Goal: Check status: Check status

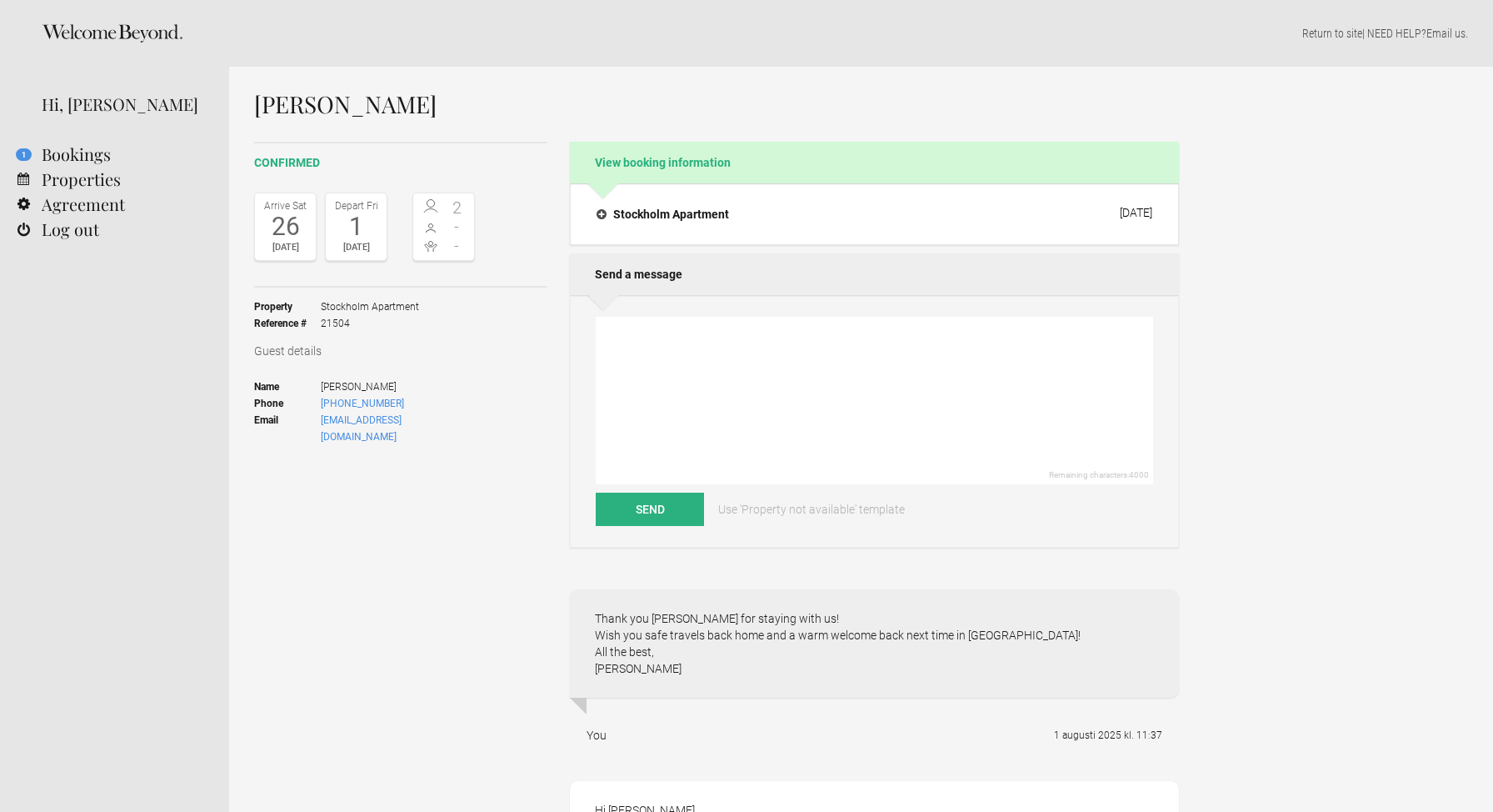
select select "EUR"
click at [94, 153] on link "1 Bookings" at bounding box center [114, 154] width 229 height 25
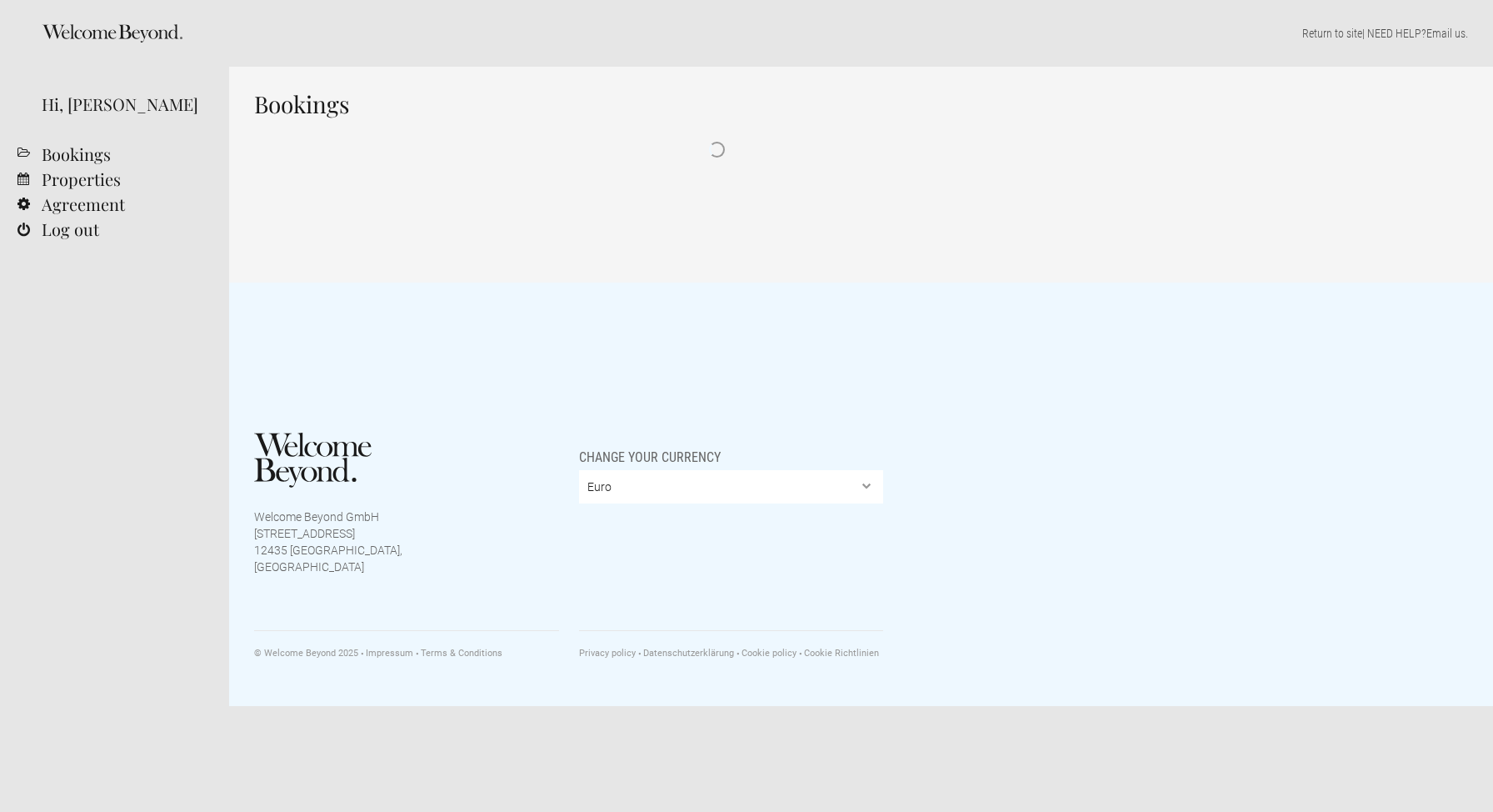
select select "EUR"
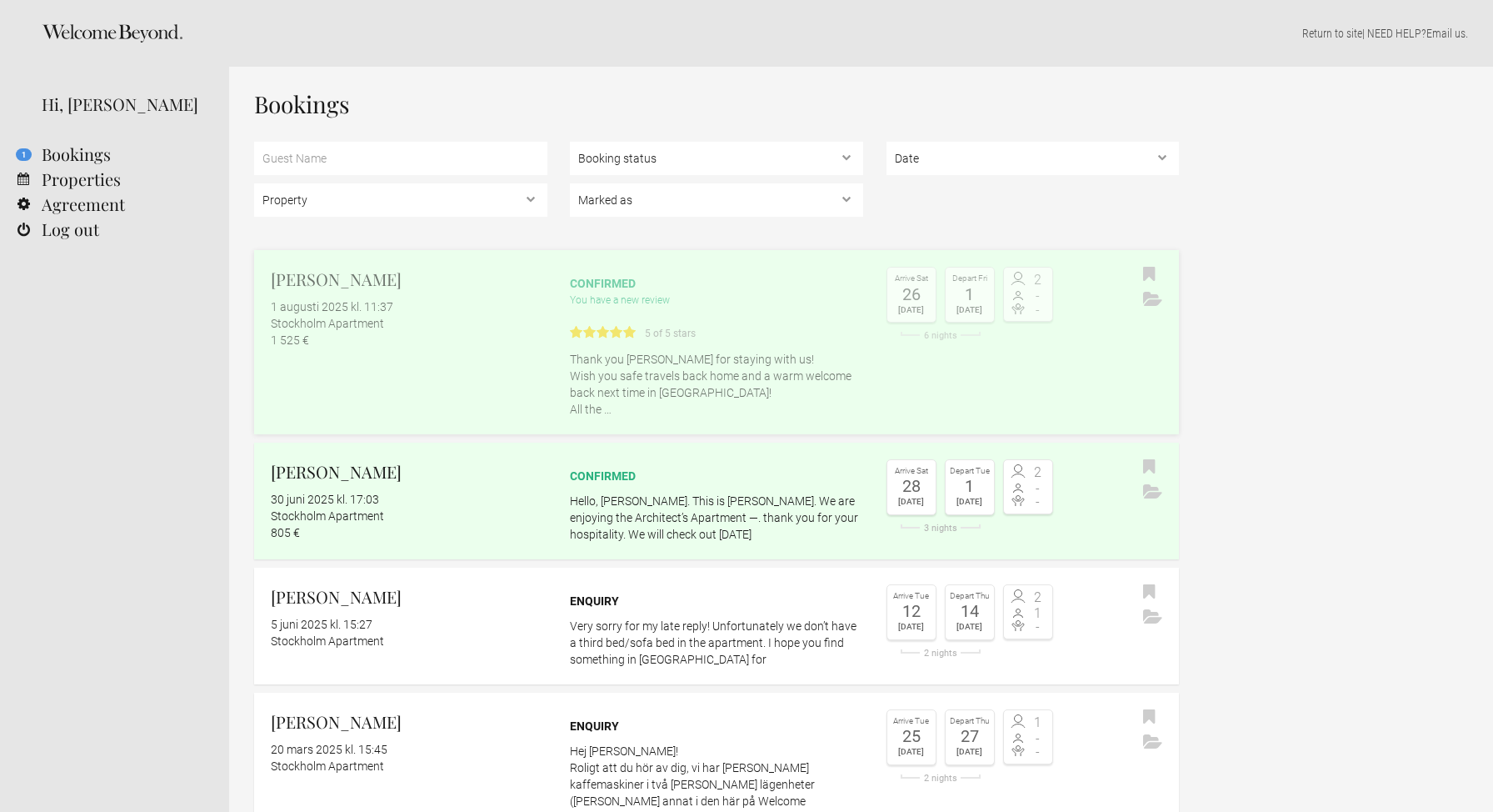
click at [336, 288] on h2 "[PERSON_NAME]" at bounding box center [409, 279] width 277 height 25
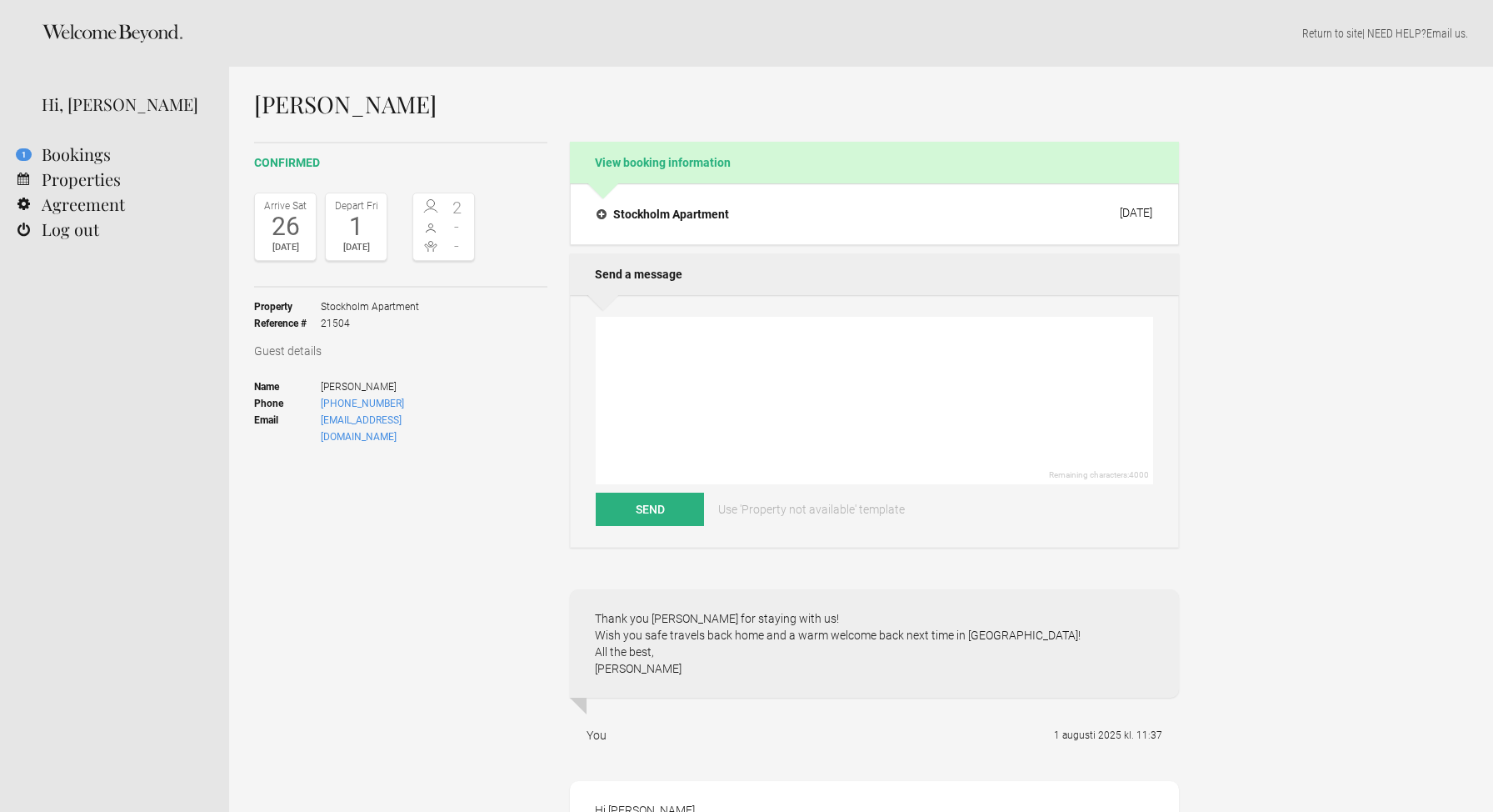
select select "EUR"
drag, startPoint x: 351, startPoint y: 324, endPoint x: 247, endPoint y: 322, distance: 104.0
copy li "Reference # 21504"
click at [470, 342] on h3 "Guest details" at bounding box center [401, 350] width 294 height 17
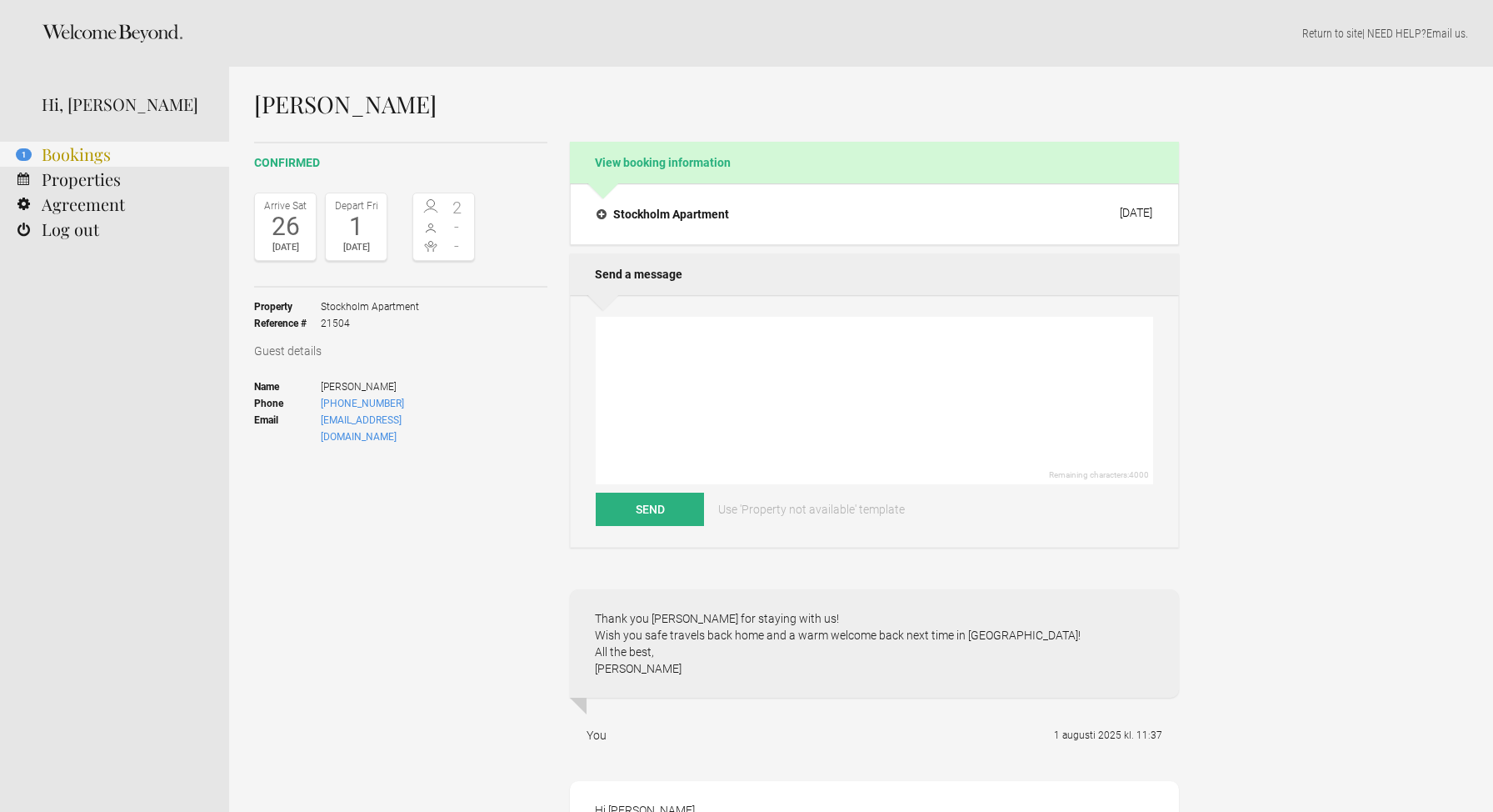
click at [42, 155] on link "1 Bookings" at bounding box center [114, 154] width 229 height 25
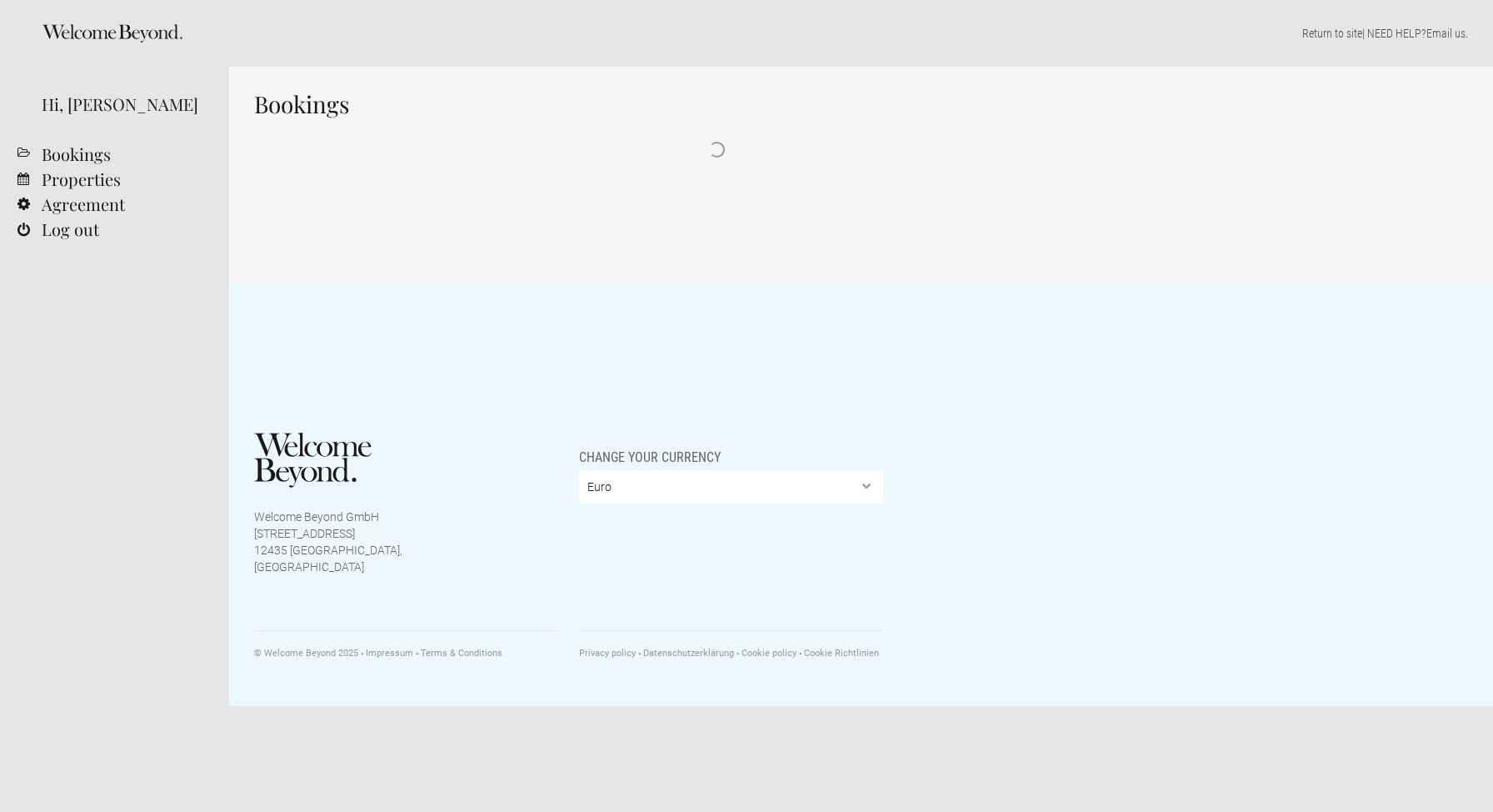
select select "EUR"
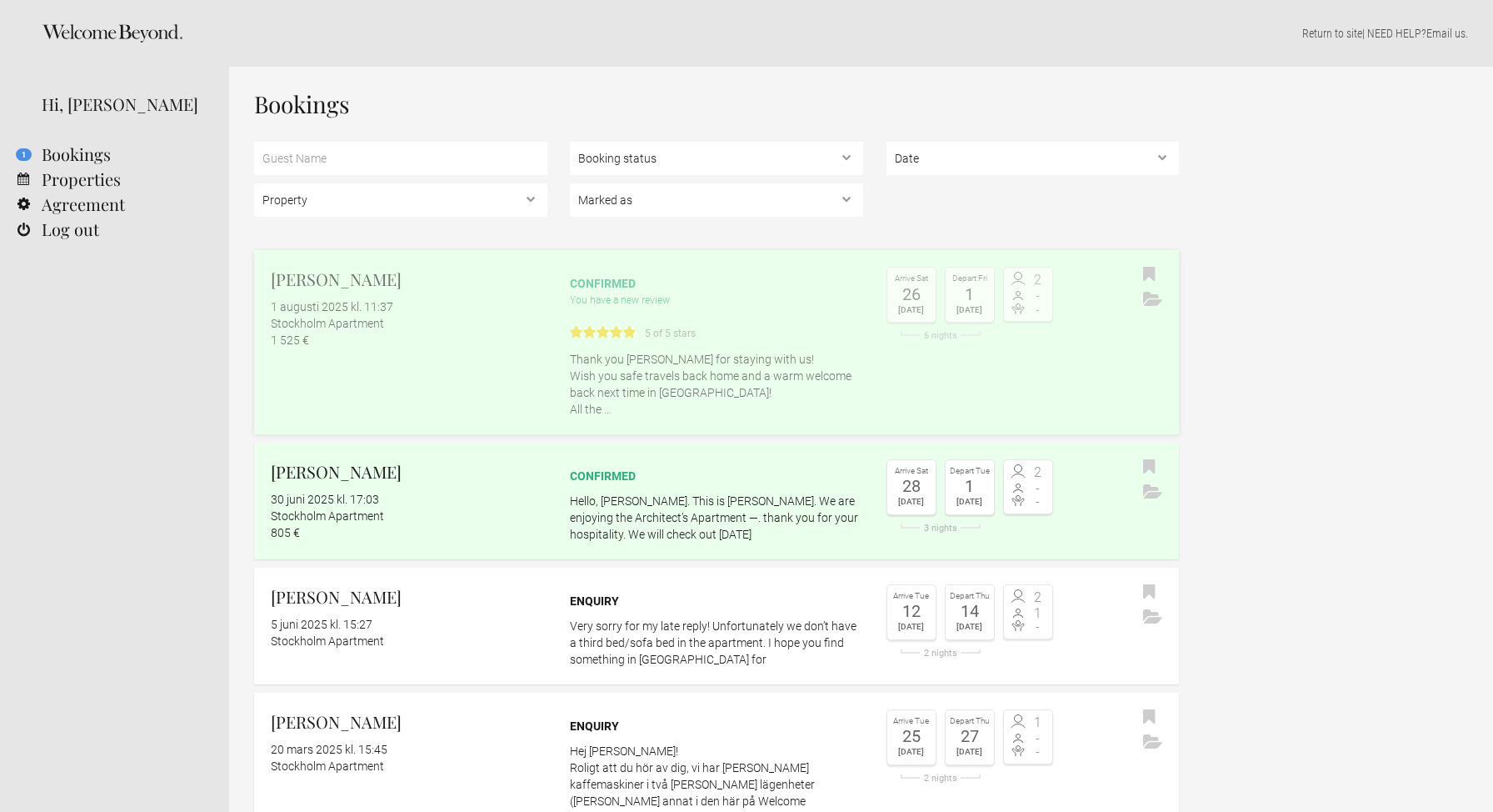
click at [300, 316] on div "Stockholm Apartment" at bounding box center [409, 323] width 277 height 17
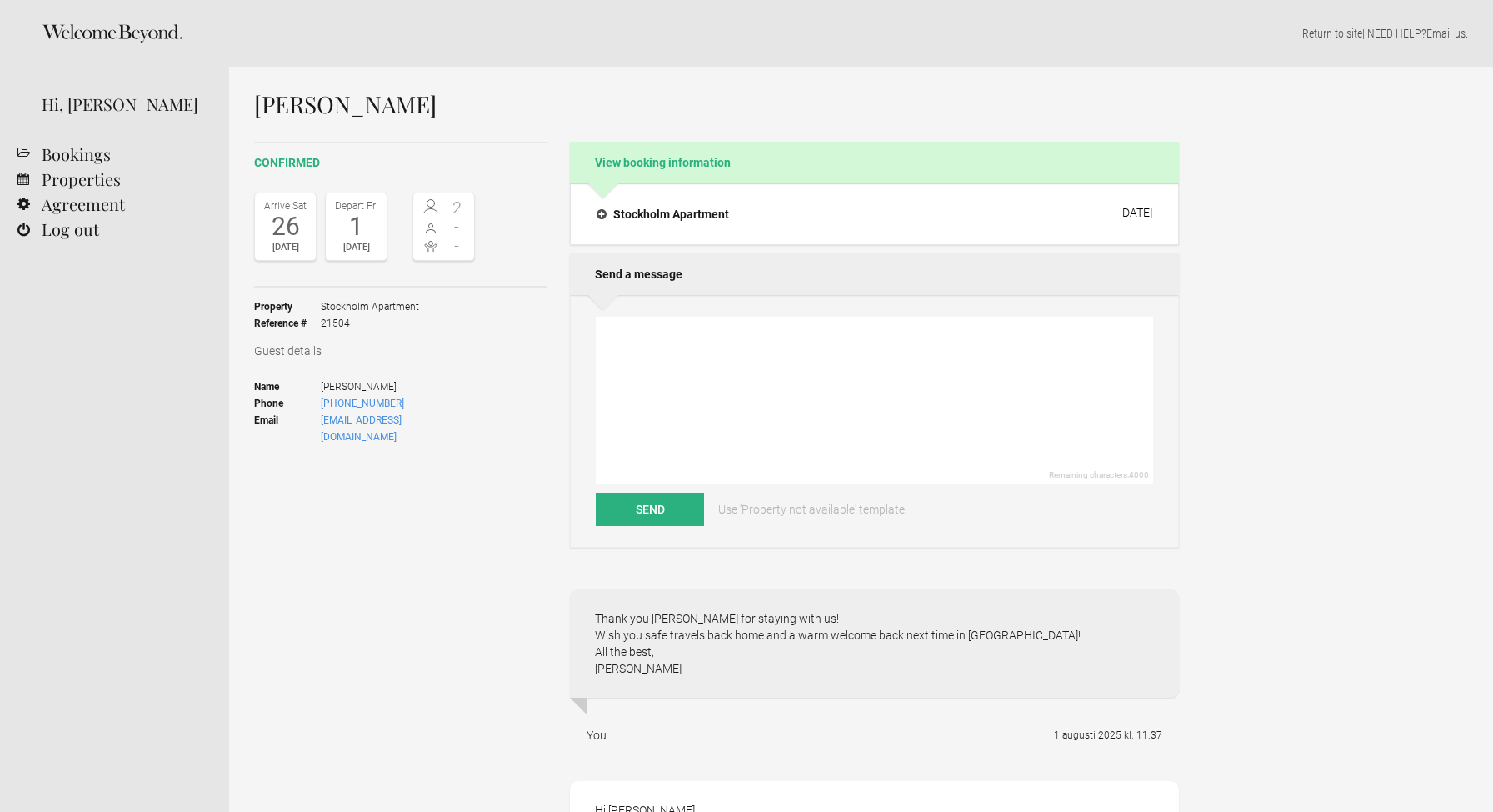
select select "EUR"
click at [70, 180] on link "Properties" at bounding box center [114, 179] width 229 height 25
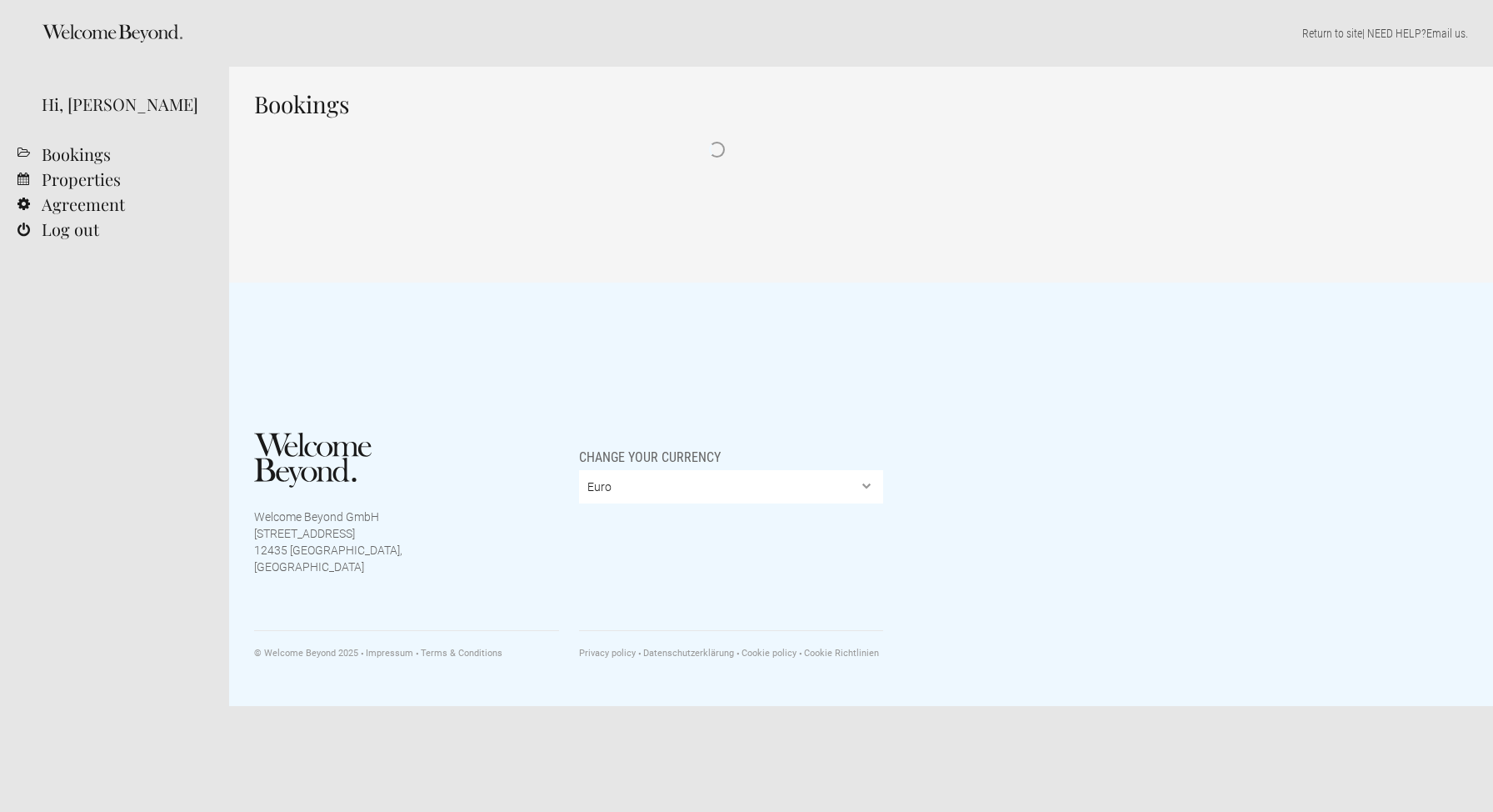
select select "EUR"
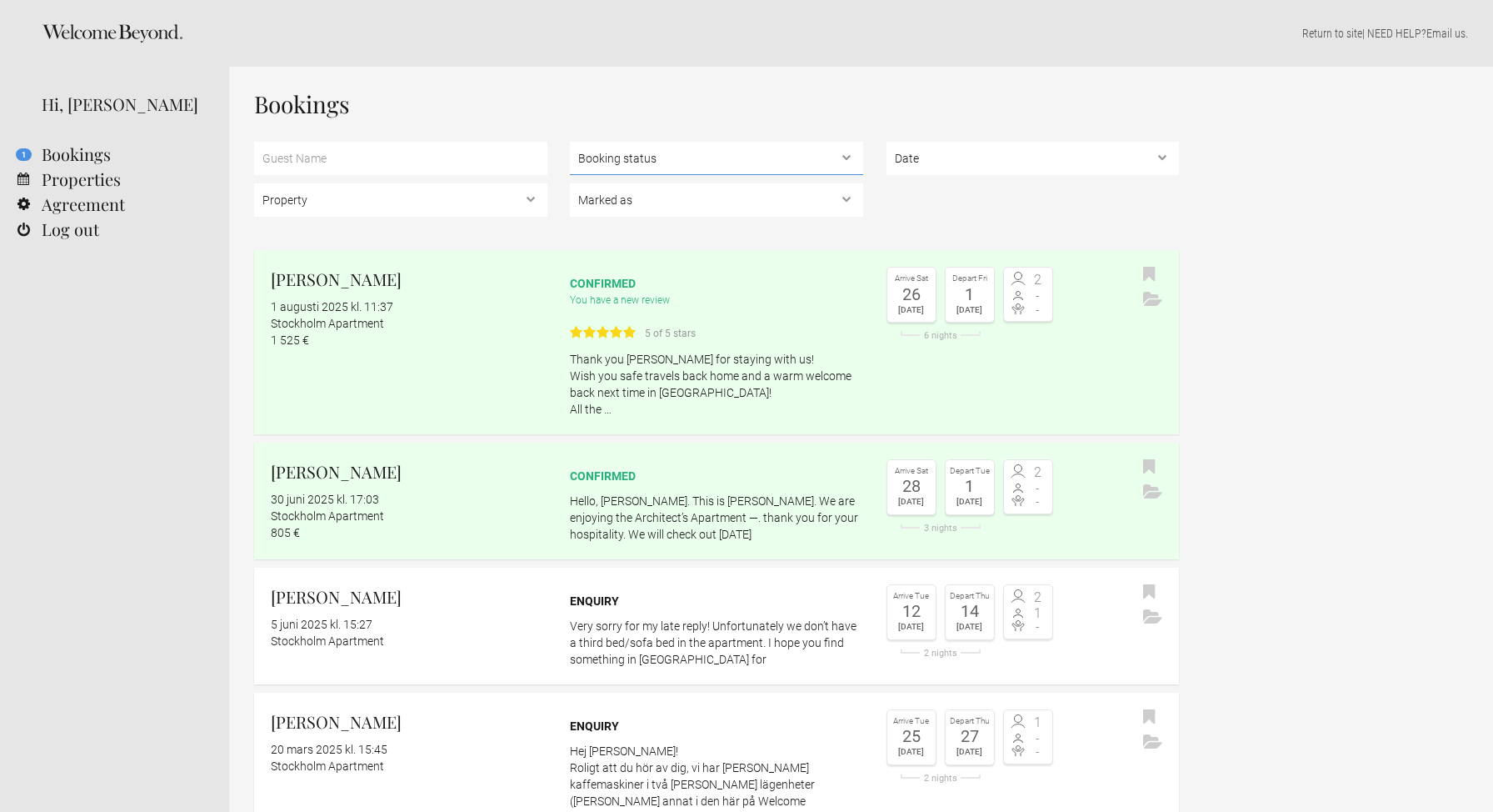
click at [731, 159] on select "Booking status Pending bookings , Confirmed bookings , Unsuccessful bookings" at bounding box center [717, 159] width 294 height 34
click at [938, 335] on div "6 nights" at bounding box center [940, 335] width 108 height 9
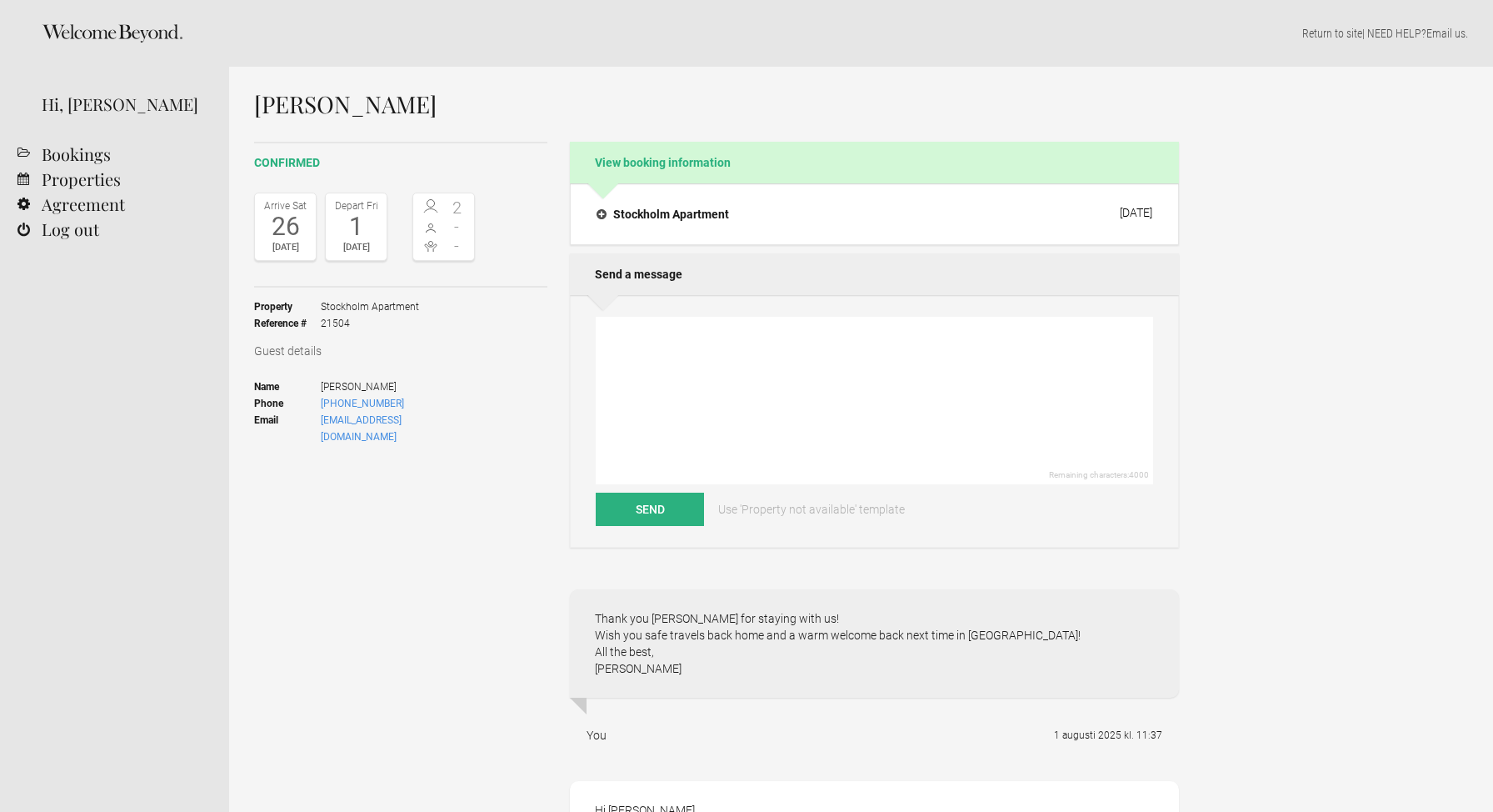
select select "EUR"
click at [600, 211] on h4 "Stockholm Apartment" at bounding box center [662, 213] width 132 height 17
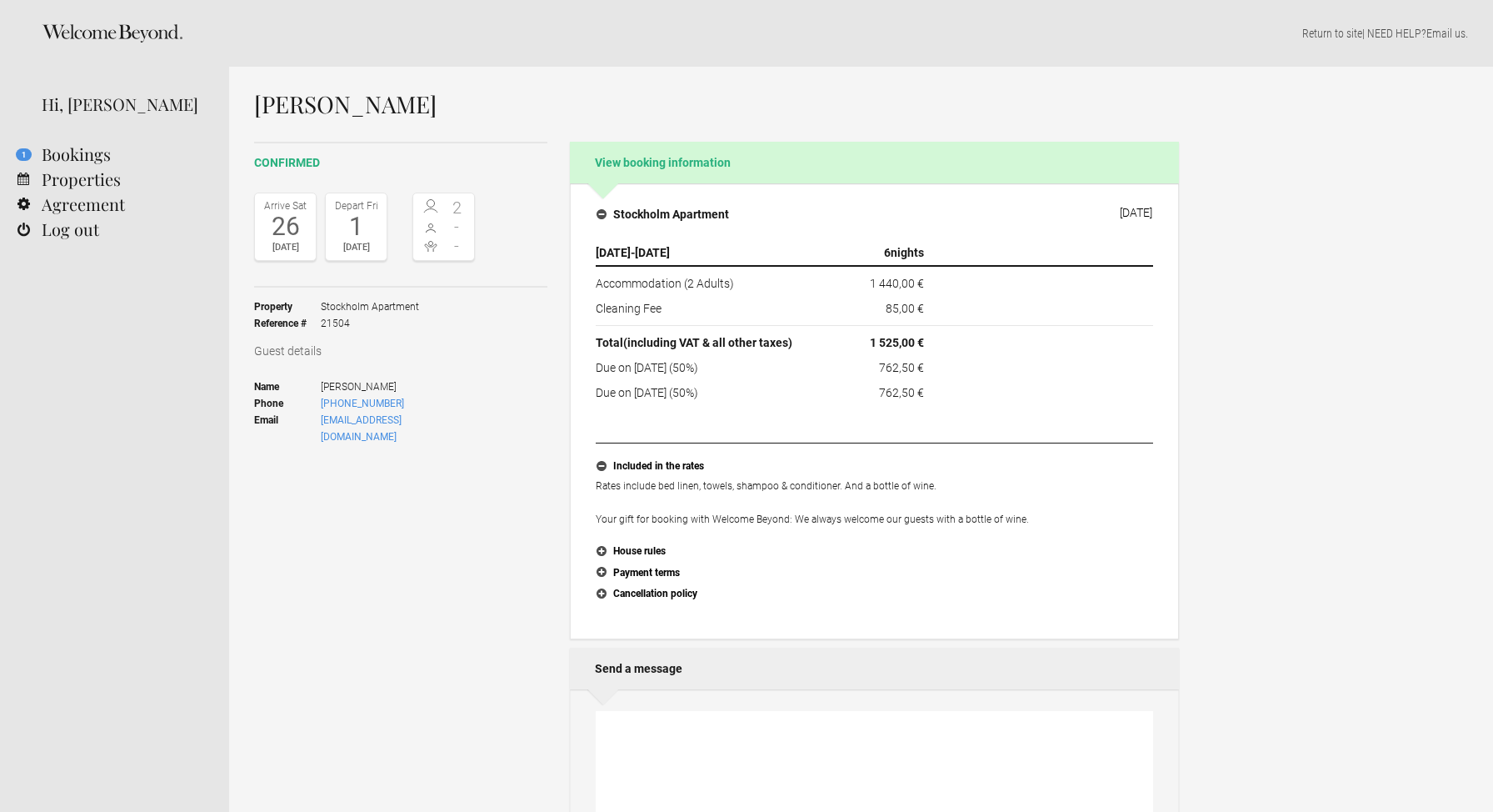
click at [348, 320] on span "21504" at bounding box center [369, 323] width 98 height 17
copy div "21504"
click at [70, 159] on link "1 Bookings" at bounding box center [114, 154] width 229 height 25
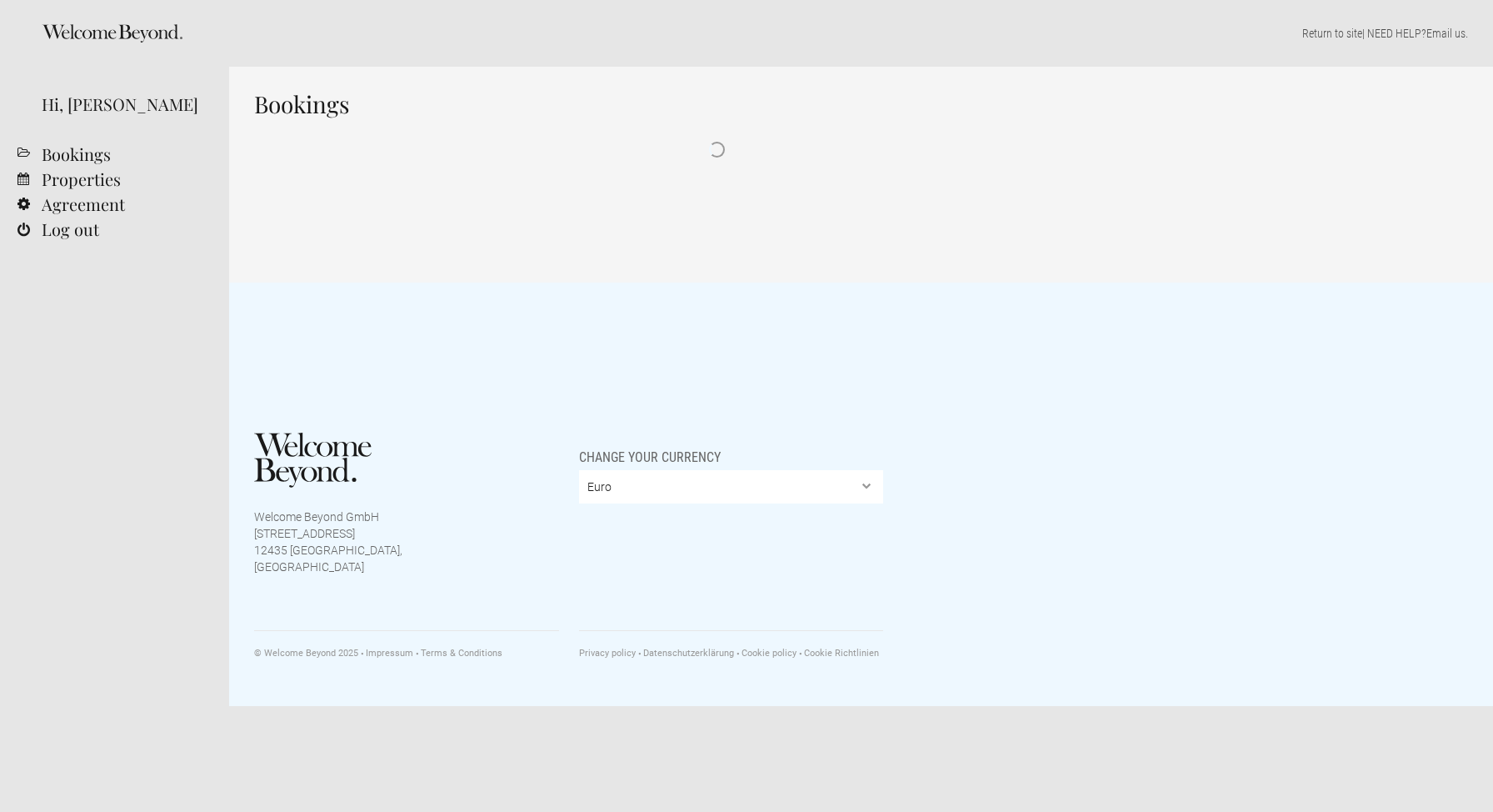
select select "EUR"
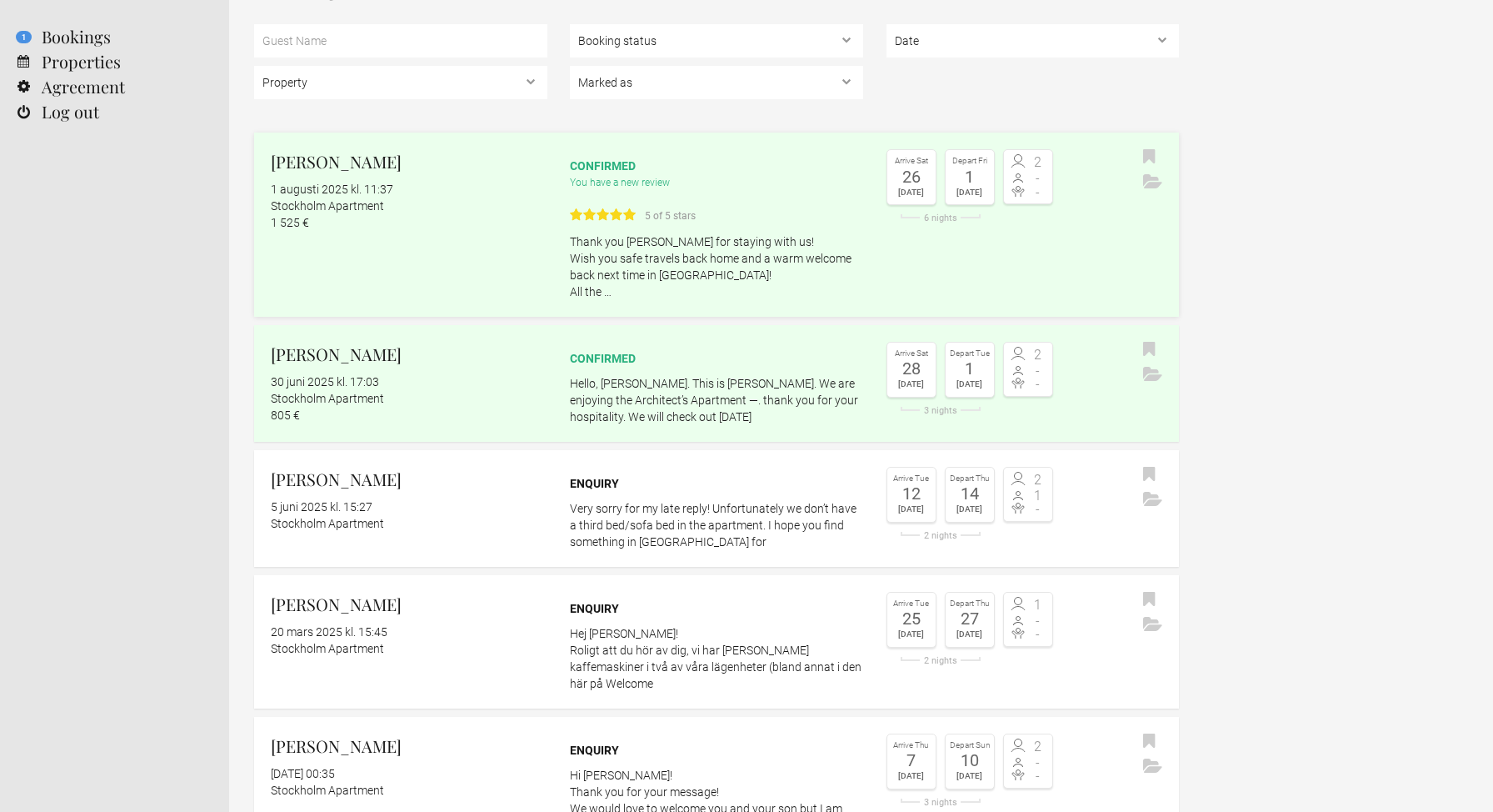
scroll to position [123, 0]
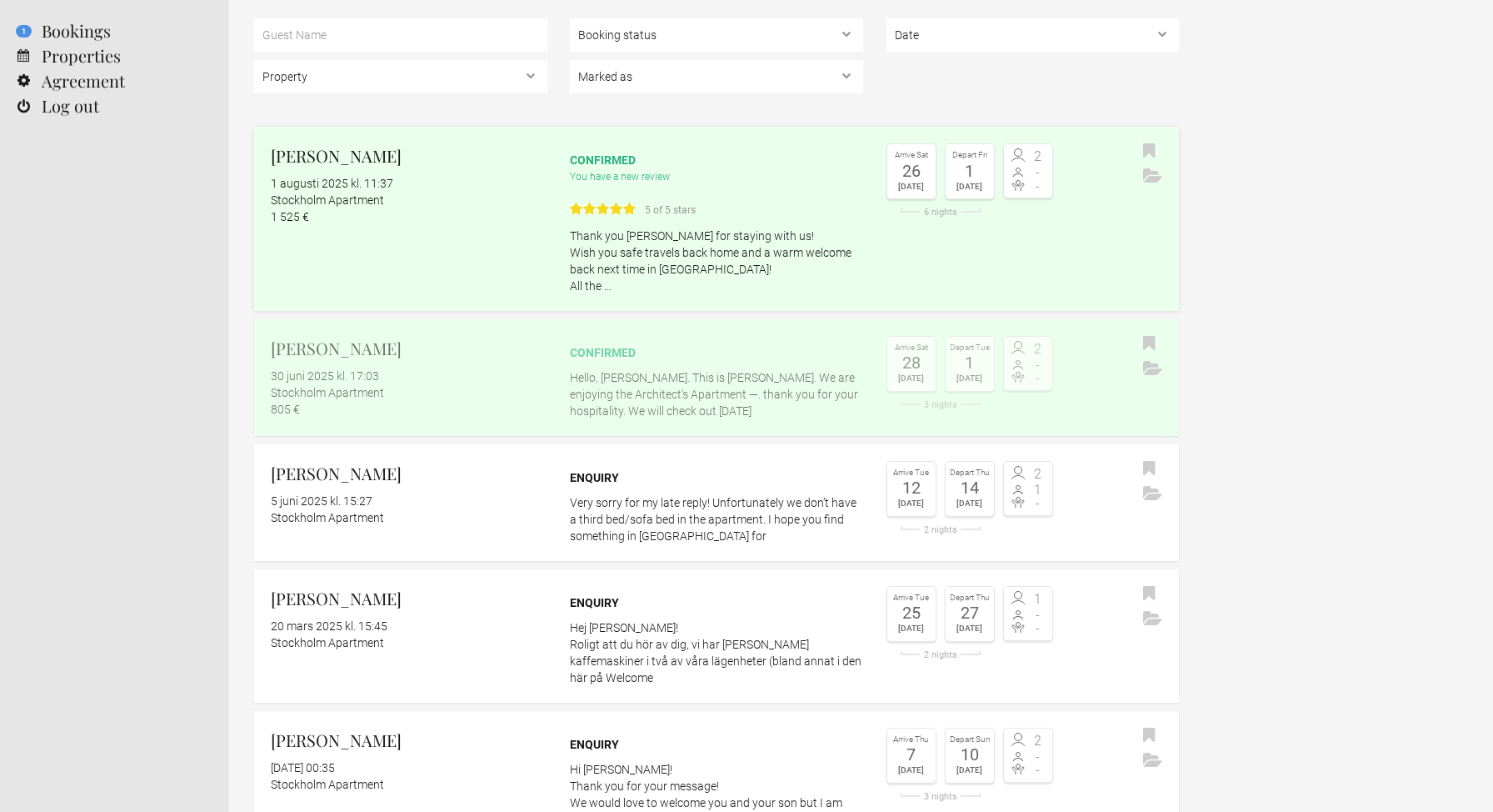
click at [316, 373] on flynt-date-display "30 juni 2025 kl. 17:03" at bounding box center [325, 375] width 108 height 13
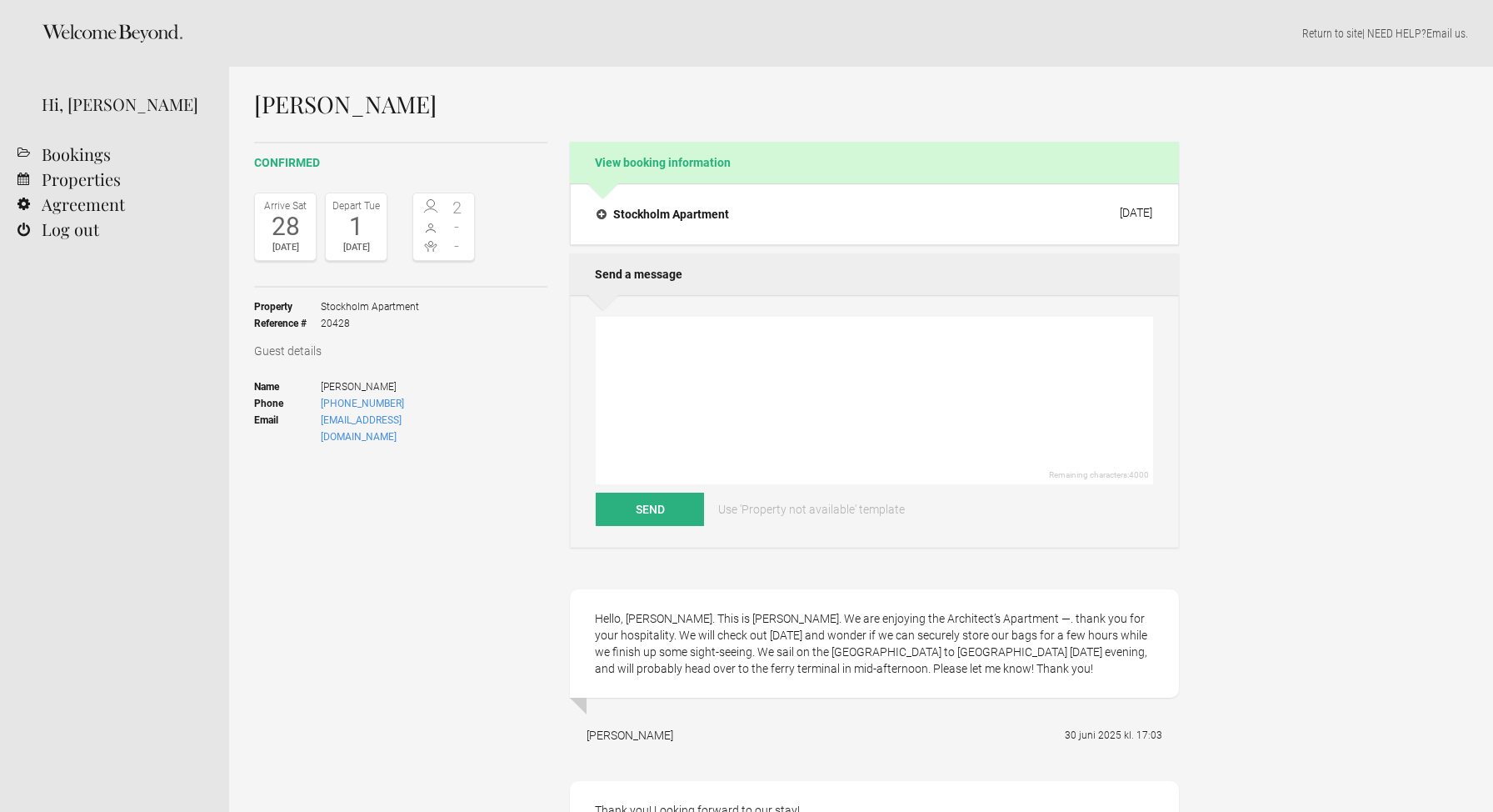
select select "EUR"
click at [604, 215] on h4 "Stockholm Apartment" at bounding box center [662, 213] width 132 height 17
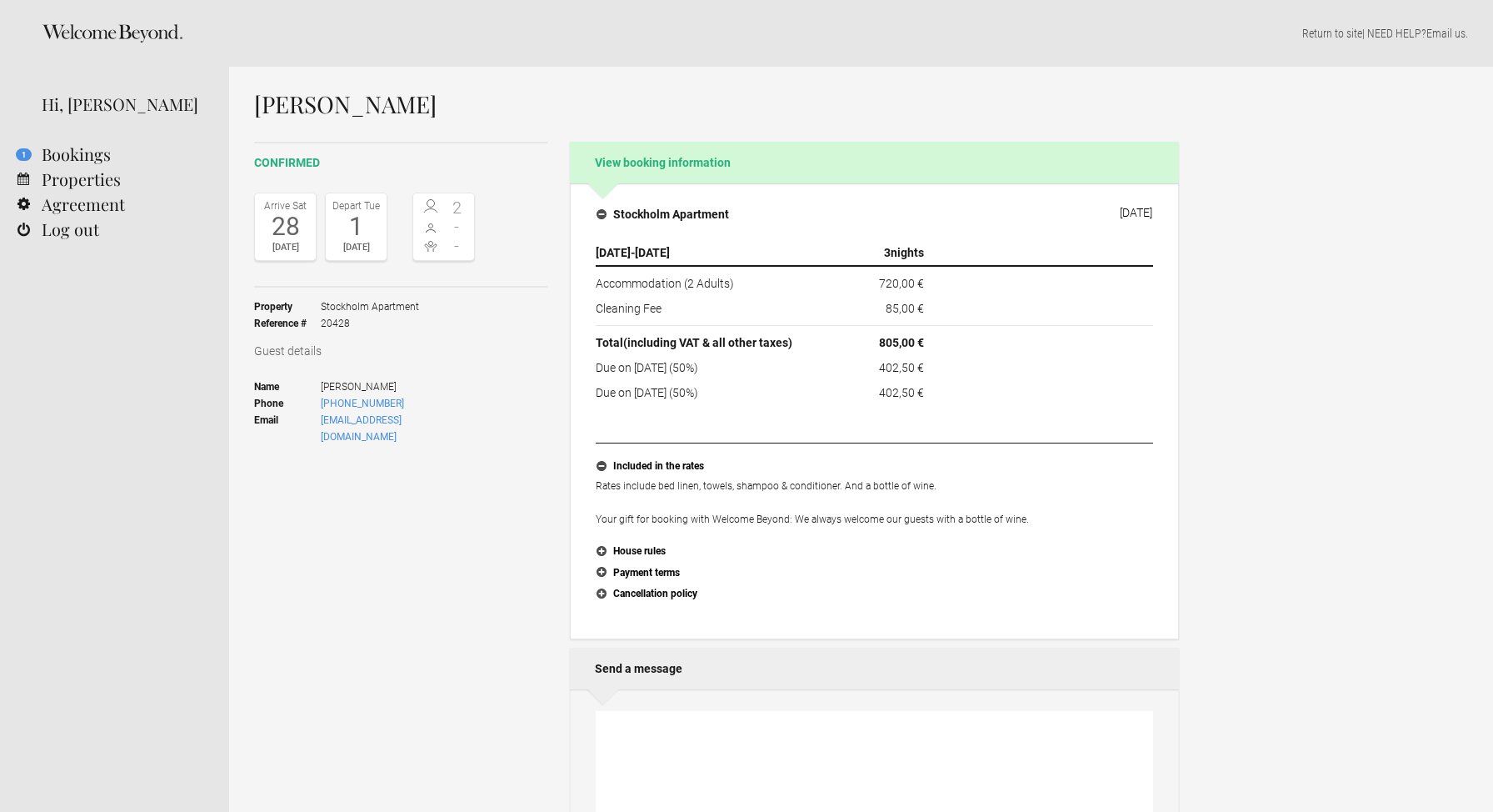
click at [371, 317] on span "20428" at bounding box center [369, 323] width 98 height 17
click at [336, 323] on span "20428" at bounding box center [369, 323] width 98 height 17
click at [337, 323] on span "20428" at bounding box center [369, 323] width 98 height 17
copy span "20428"
click at [67, 160] on link "1 Bookings" at bounding box center [114, 154] width 229 height 25
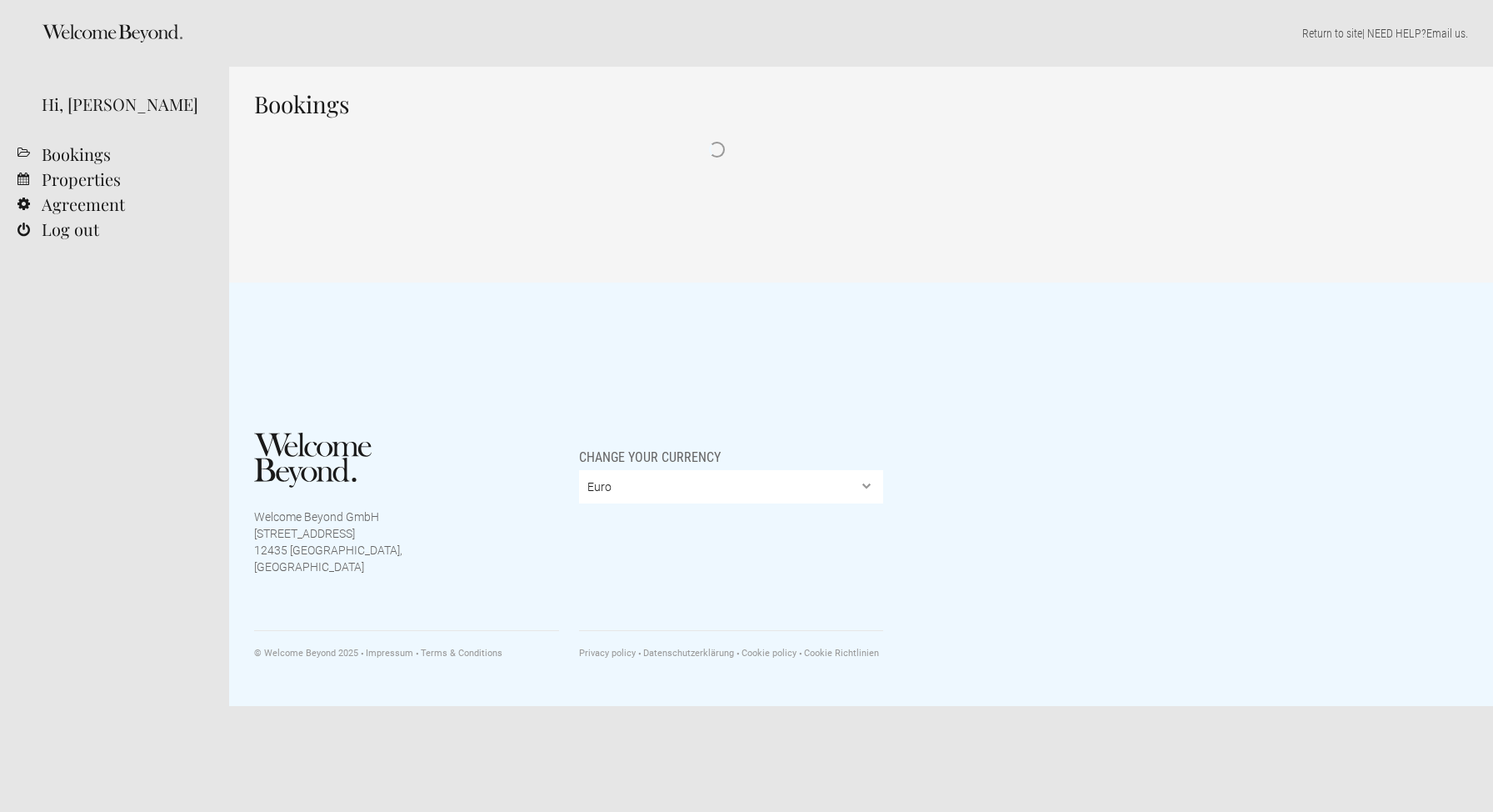
select select "EUR"
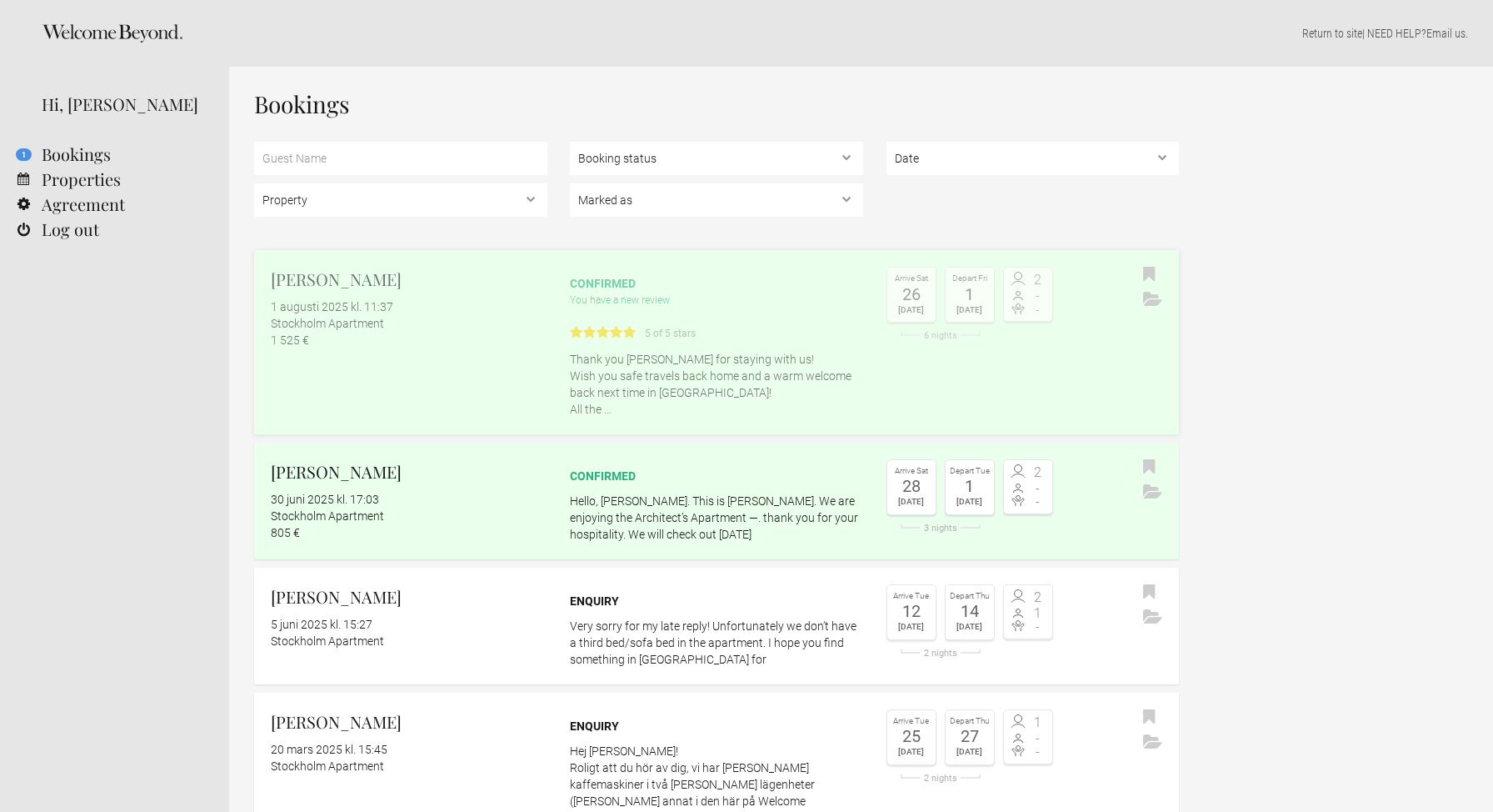
click at [685, 276] on div "confirmed" at bounding box center [717, 283] width 294 height 17
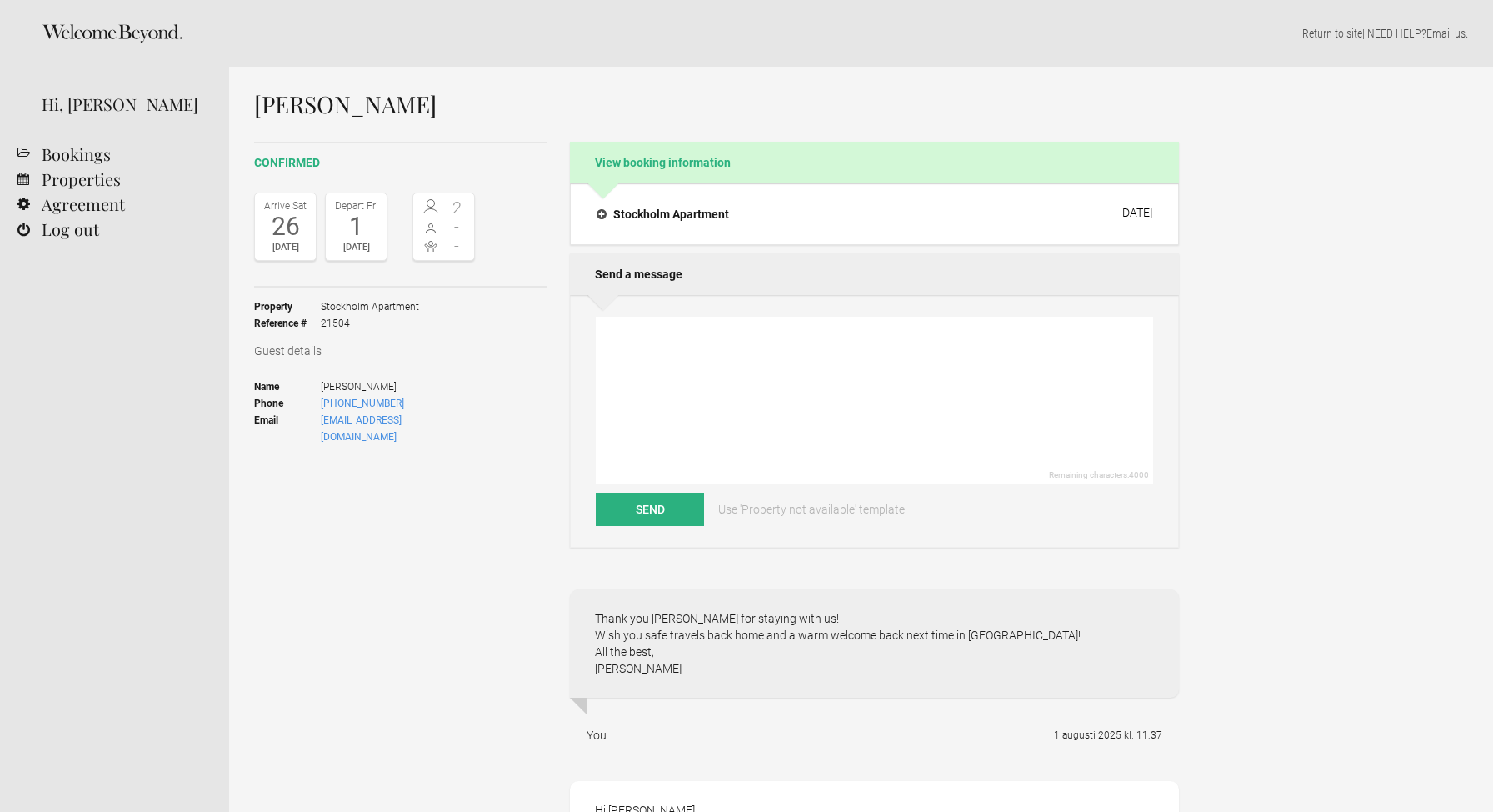
select select "EUR"
click at [607, 215] on h4 "Stockholm Apartment" at bounding box center [662, 213] width 132 height 17
